Goal: Obtain resource: Download file/media

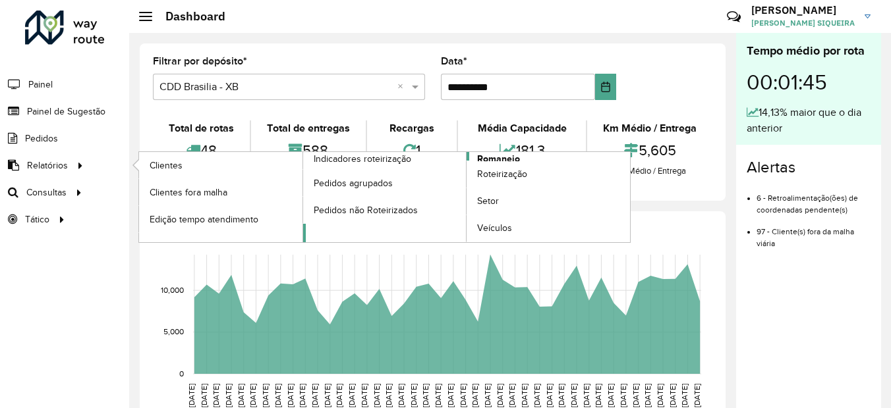
click at [499, 155] on span "Romaneio" at bounding box center [498, 159] width 43 height 14
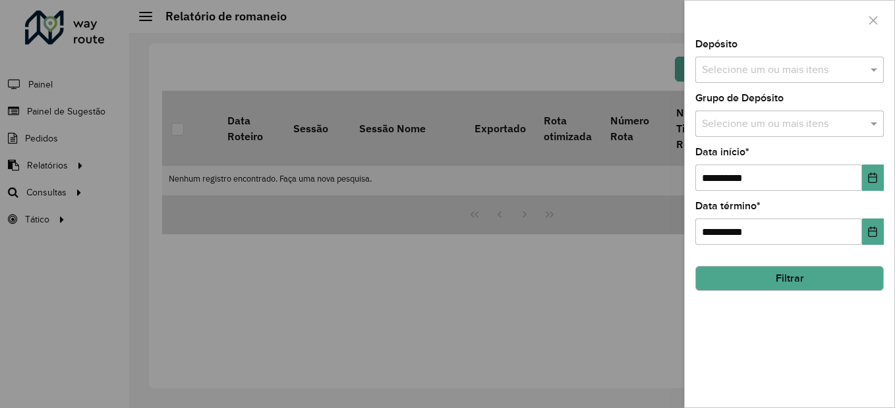
click at [785, 70] on input "text" at bounding box center [782, 71] width 169 height 16
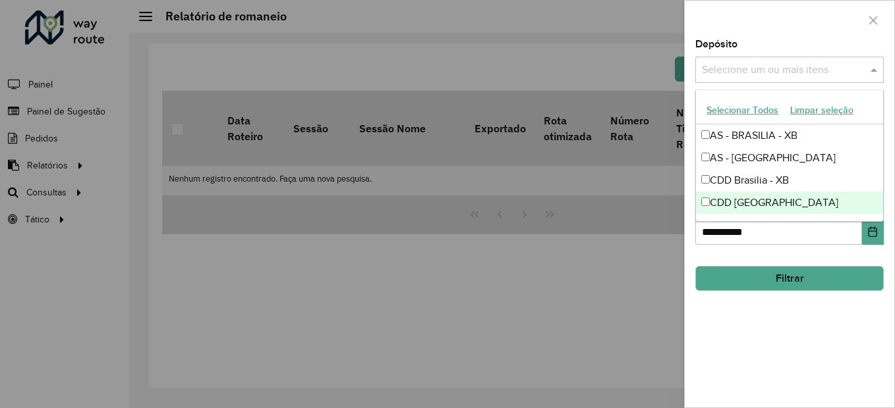
click at [744, 202] on div "CDD [GEOGRAPHIC_DATA]" at bounding box center [789, 203] width 187 height 22
click at [759, 323] on div "**********" at bounding box center [790, 224] width 210 height 368
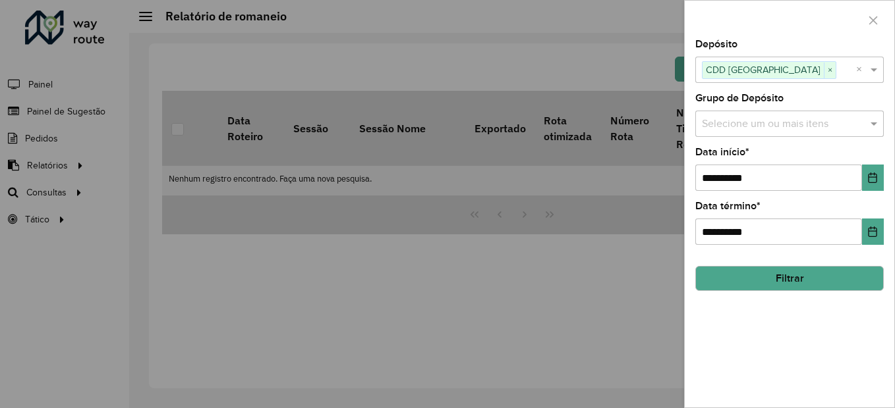
click at [768, 280] on button "Filtrar" at bounding box center [789, 278] width 188 height 25
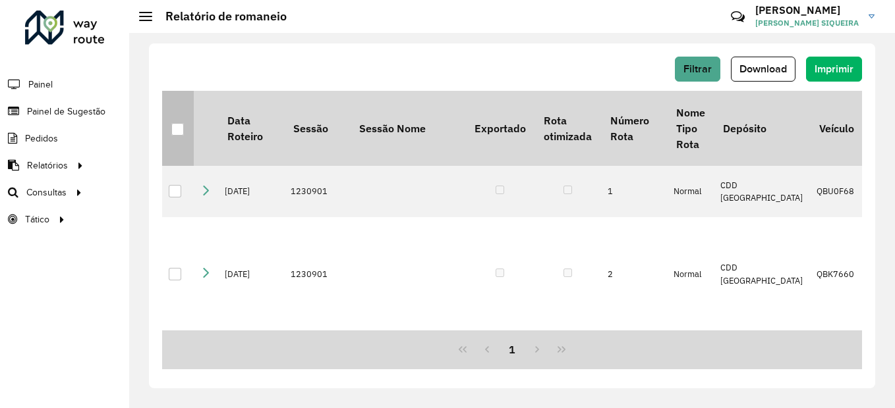
click at [179, 128] on div at bounding box center [177, 129] width 13 height 13
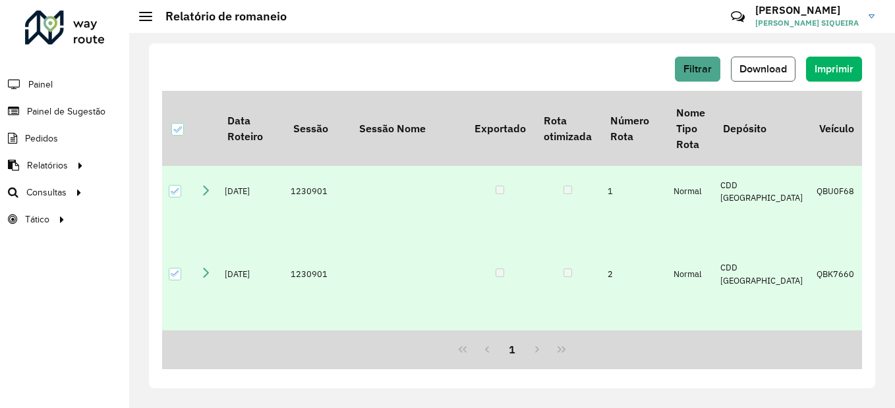
click at [782, 72] on span "Download" at bounding box center [762, 68] width 47 height 11
